Goal: Task Accomplishment & Management: Manage account settings

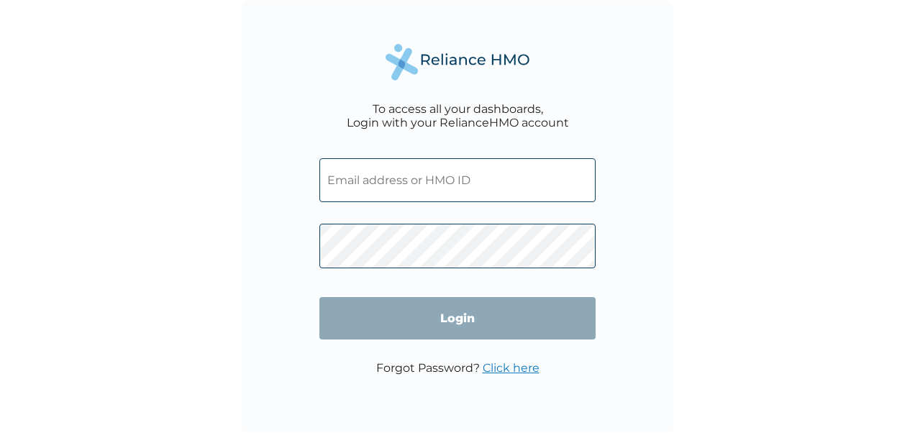
type input "[EMAIL_ADDRESS][DOMAIN_NAME]"
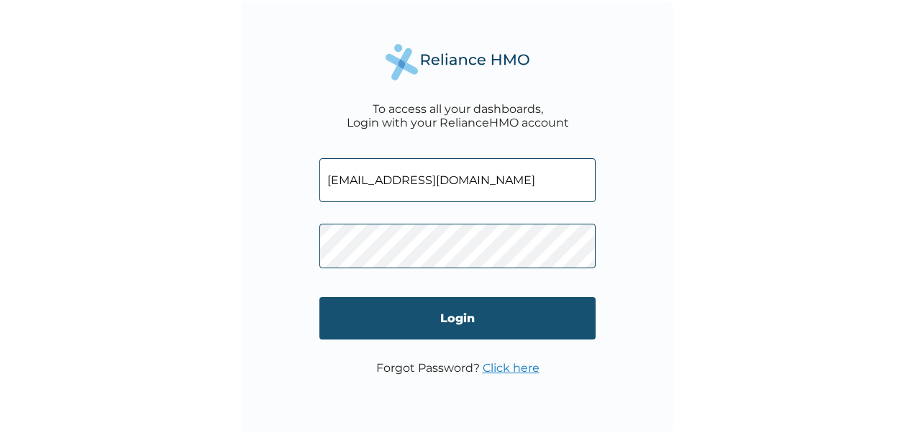
click at [465, 317] on input "Login" at bounding box center [457, 318] width 276 height 42
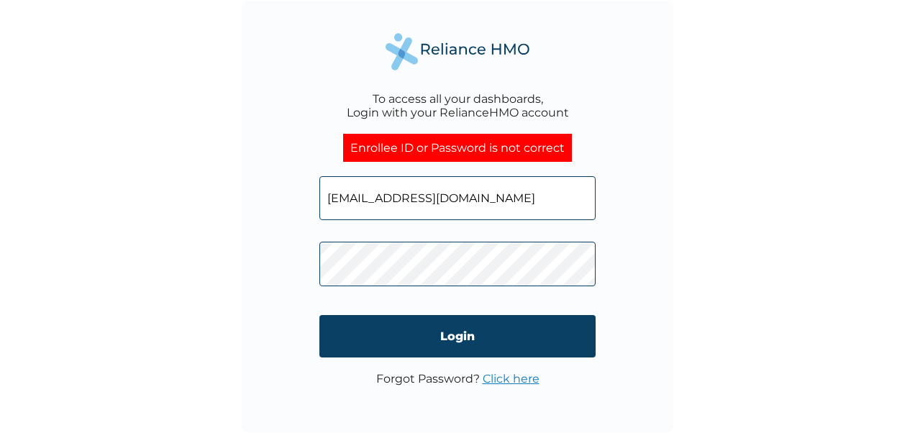
click at [511, 377] on link "Click here" at bounding box center [511, 379] width 57 height 14
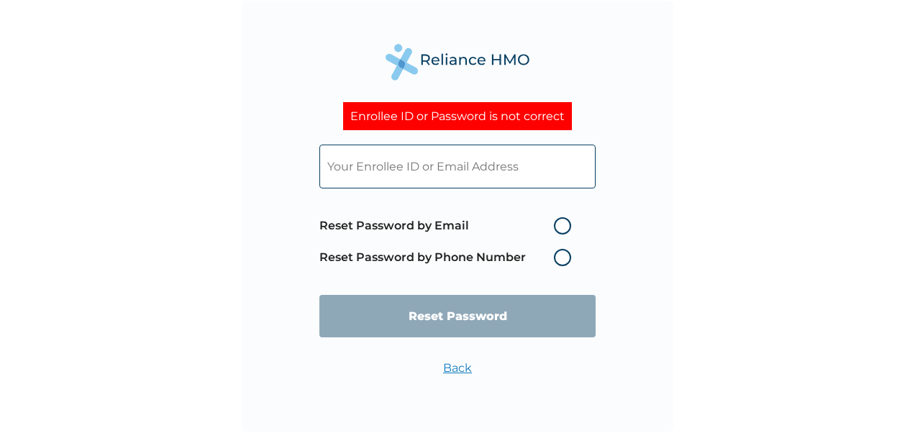
click at [564, 229] on label "Reset Password by Email" at bounding box center [448, 225] width 259 height 17
click at [557, 229] on input "Reset Password by Email" at bounding box center [545, 225] width 23 height 23
radio input "true"
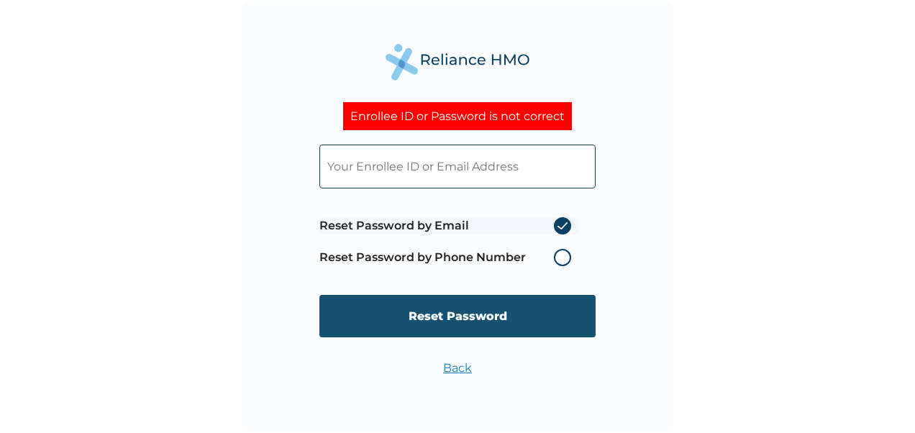
click at [496, 317] on input "Reset Password" at bounding box center [457, 316] width 276 height 42
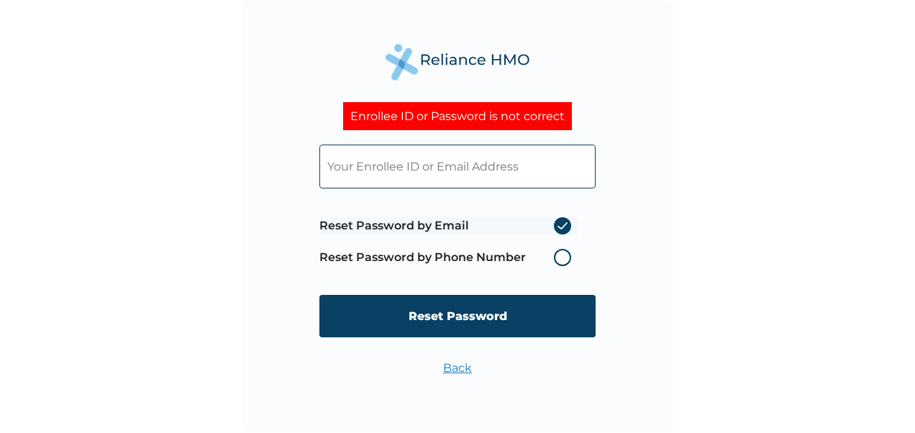
click at [347, 168] on input "text" at bounding box center [457, 167] width 276 height 44
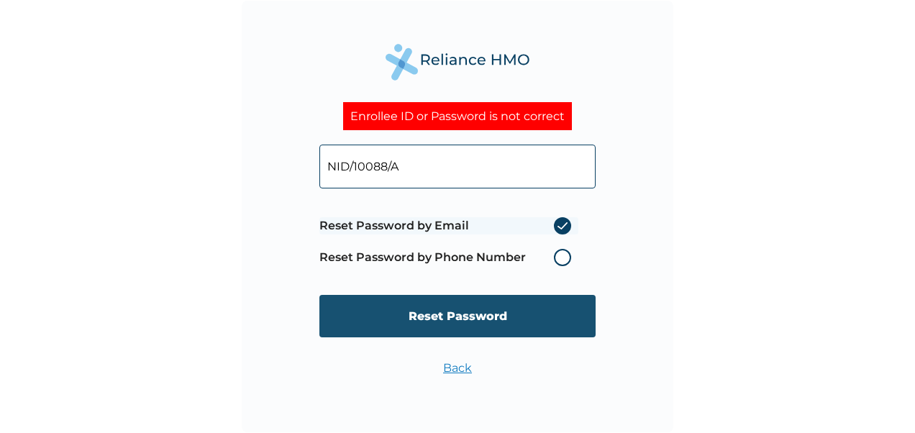
type input "NID/10088/A"
click at [439, 315] on input "Reset Password" at bounding box center [457, 316] width 276 height 42
